Goal: Navigation & Orientation: Go to known website

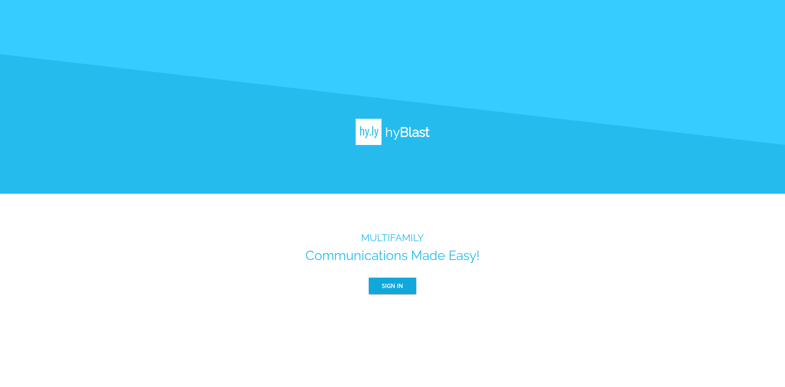
click at [383, 290] on span "Sign In" at bounding box center [392, 286] width 21 height 10
